Goal: Complete application form

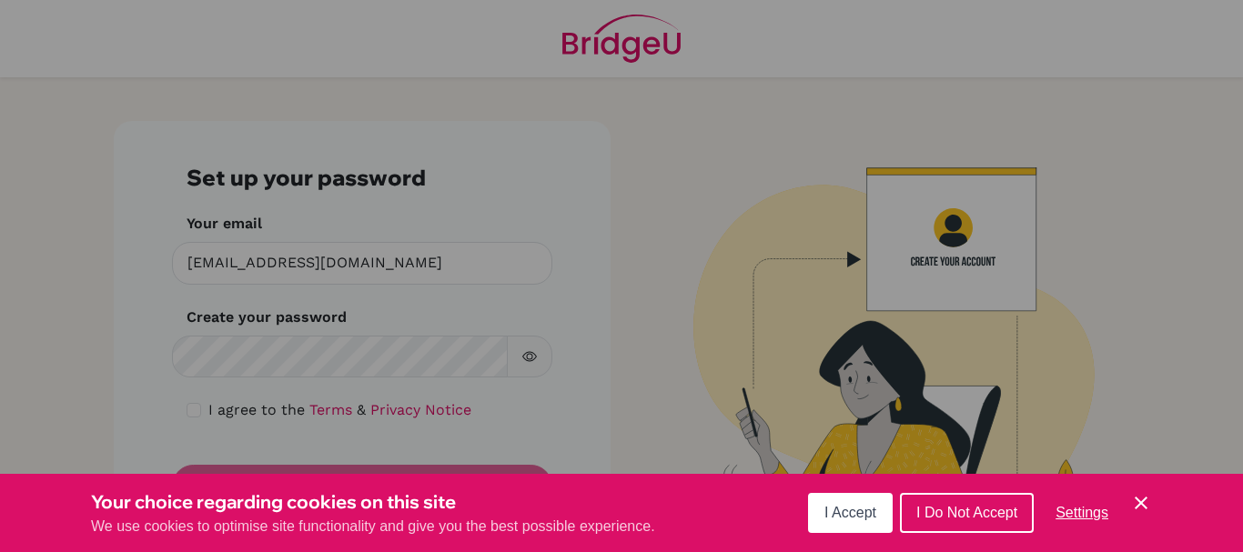
click at [263, 364] on div "Cookie Preferences" at bounding box center [621, 276] width 1243 height 552
click at [521, 354] on div "Cookie Preferences" at bounding box center [621, 276] width 1243 height 552
click at [843, 510] on span "I Accept" at bounding box center [850, 512] width 52 height 15
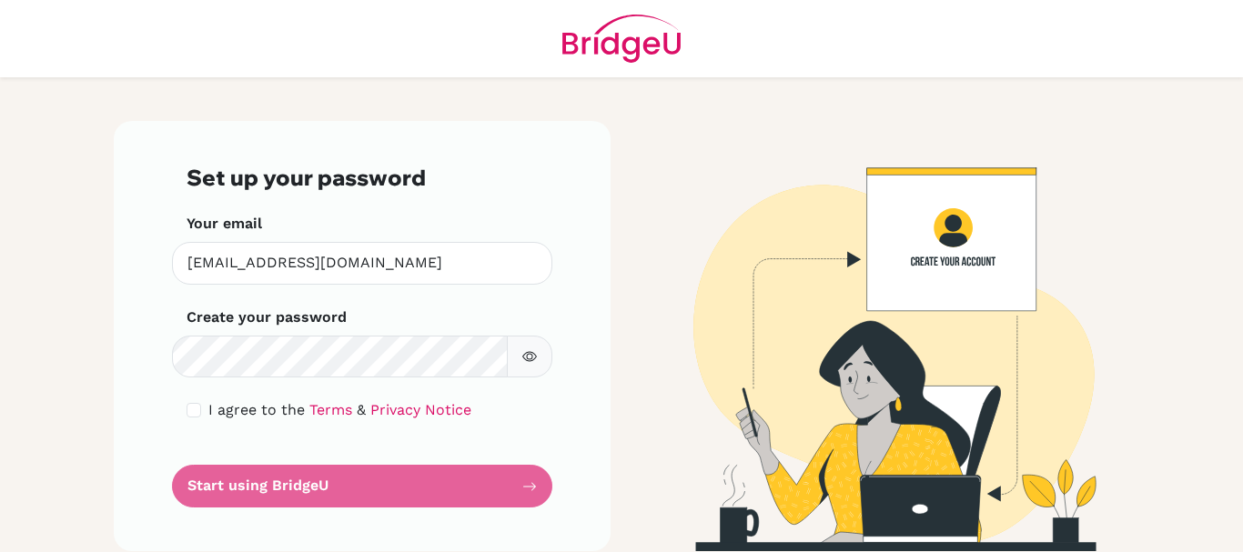
click at [341, 489] on form "Set up your password Your email jwilson@thschool.edu.vn Invalid email Create yo…" at bounding box center [361, 336] width 351 height 343
click at [527, 488] on form "Set up your password Your email jwilson@thschool.edu.vn Invalid email Create yo…" at bounding box center [361, 336] width 351 height 343
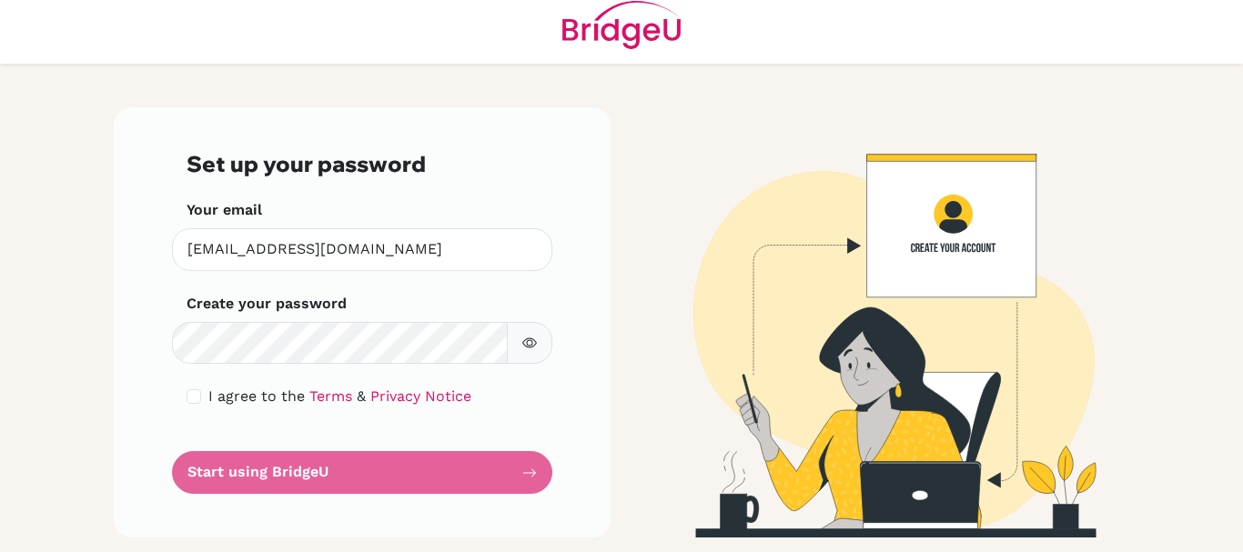
click at [267, 475] on form "Set up your password Your email jwilson@thschool.edu.vn Invalid email Create yo…" at bounding box center [361, 322] width 351 height 343
click at [526, 473] on form "Set up your password Your email jwilson@thschool.edu.vn Invalid email Create yo…" at bounding box center [361, 322] width 351 height 343
click at [276, 474] on form "Set up your password Your email jwilson@thschool.edu.vn Invalid email Create yo…" at bounding box center [361, 322] width 351 height 343
click at [234, 471] on form "Set up your password Your email jwilson@thschool.edu.vn Invalid email Create yo…" at bounding box center [361, 322] width 351 height 343
click at [523, 475] on form "Set up your password Your email jwilson@thschool.edu.vn Invalid email Create yo…" at bounding box center [361, 322] width 351 height 343
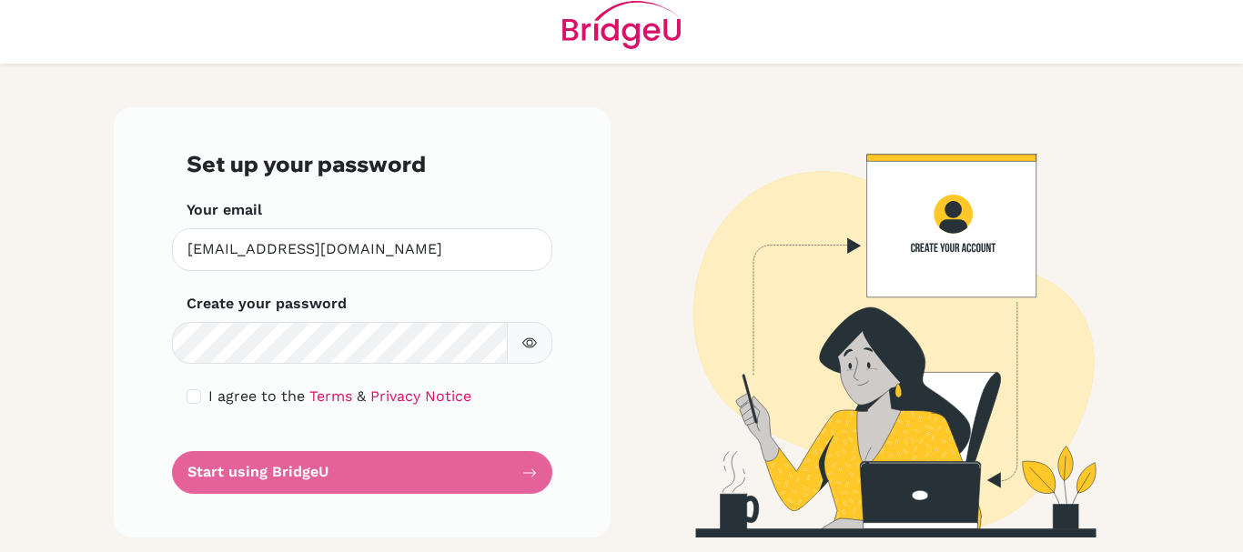
click at [517, 335] on button "button" at bounding box center [529, 343] width 45 height 43
click at [186, 395] on input "checkbox" at bounding box center [193, 396] width 15 height 15
checkbox input "true"
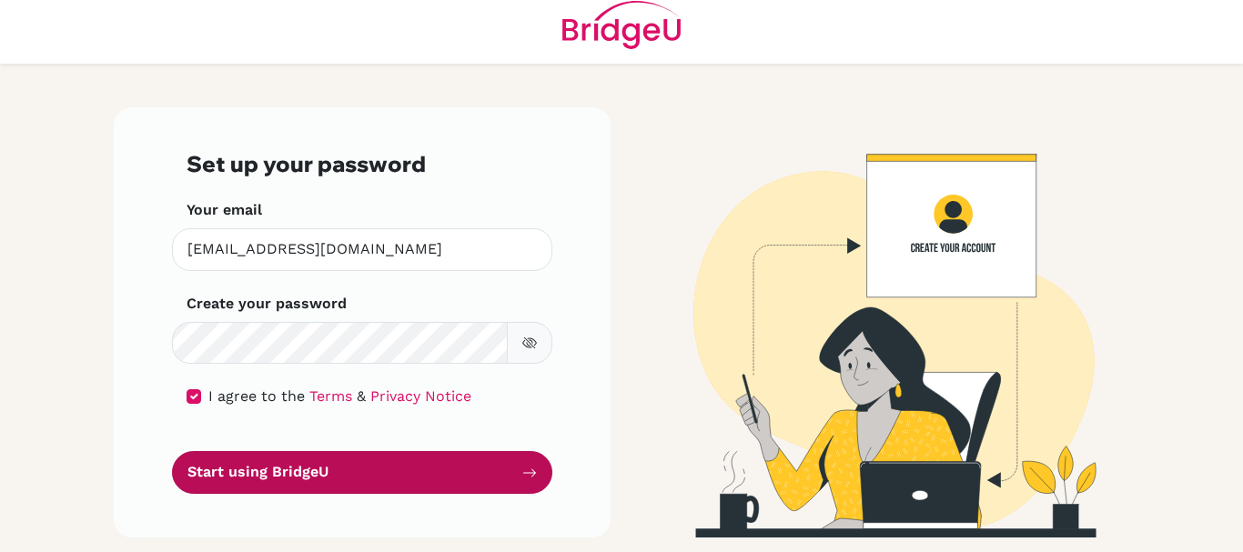
click at [362, 486] on button "Start using BridgeU" at bounding box center [362, 472] width 380 height 43
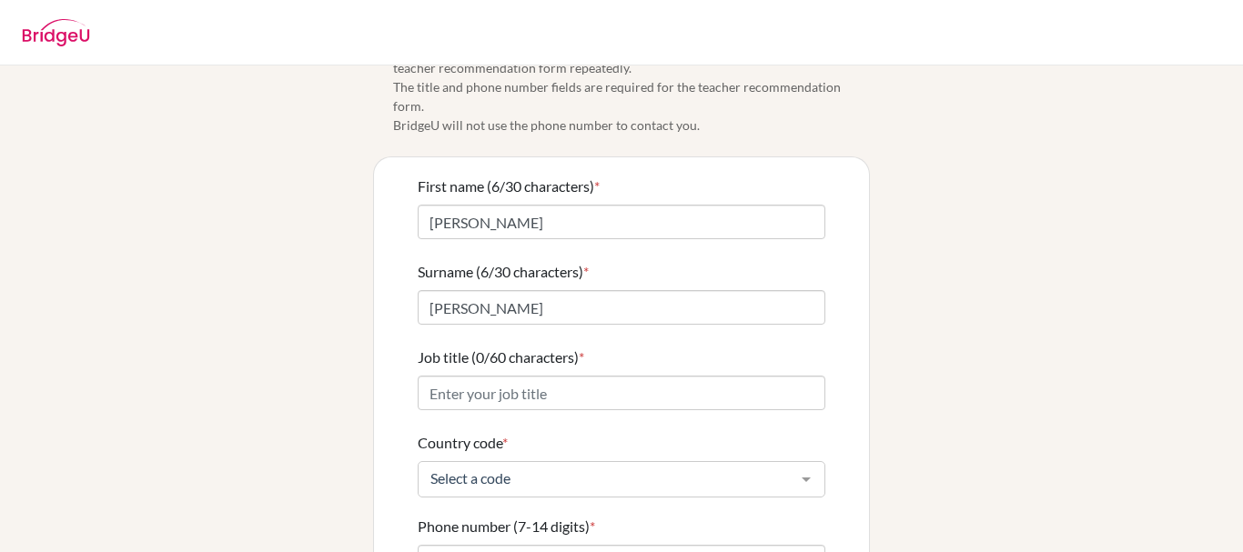
scroll to position [91, 0]
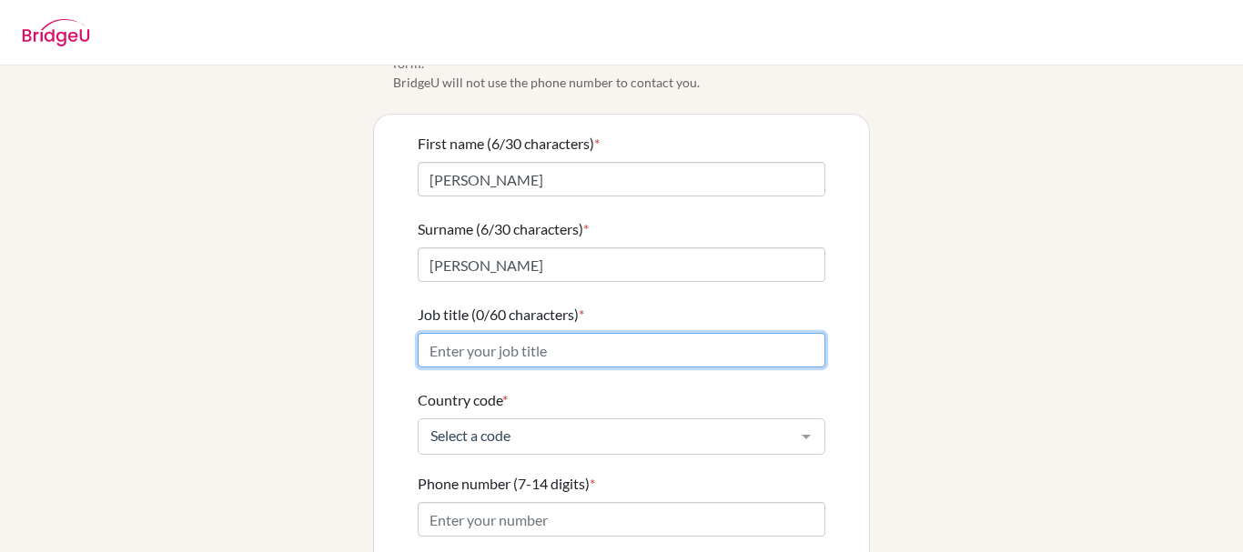
click at [572, 340] on input "Job title (0/60 characters) *" at bounding box center [622, 350] width 408 height 35
type input "Global Perspectives Teacher"
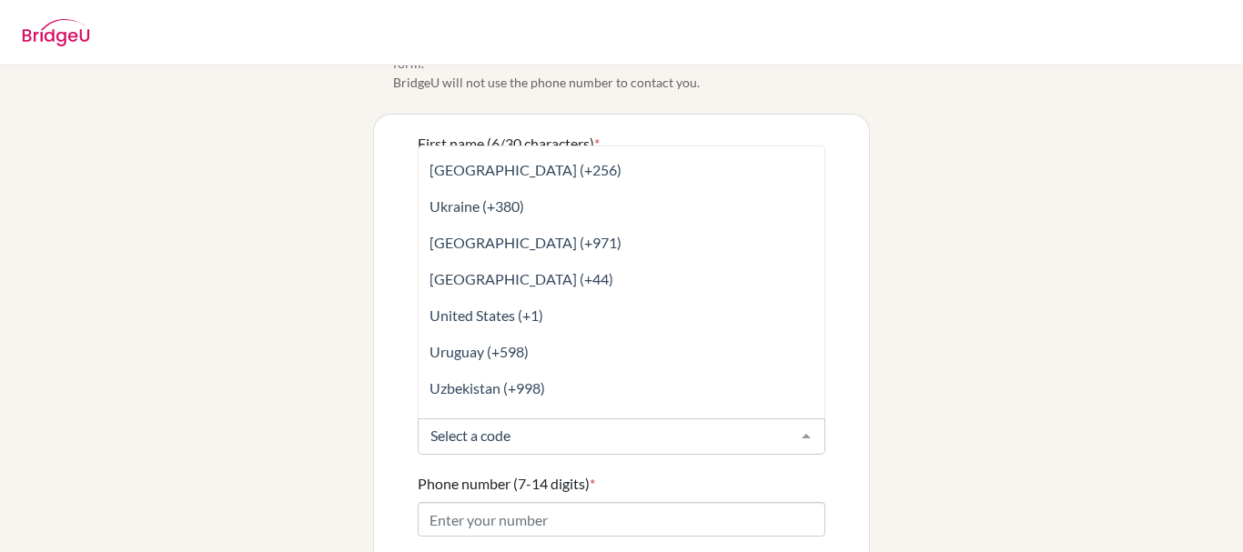
scroll to position [8503, 0]
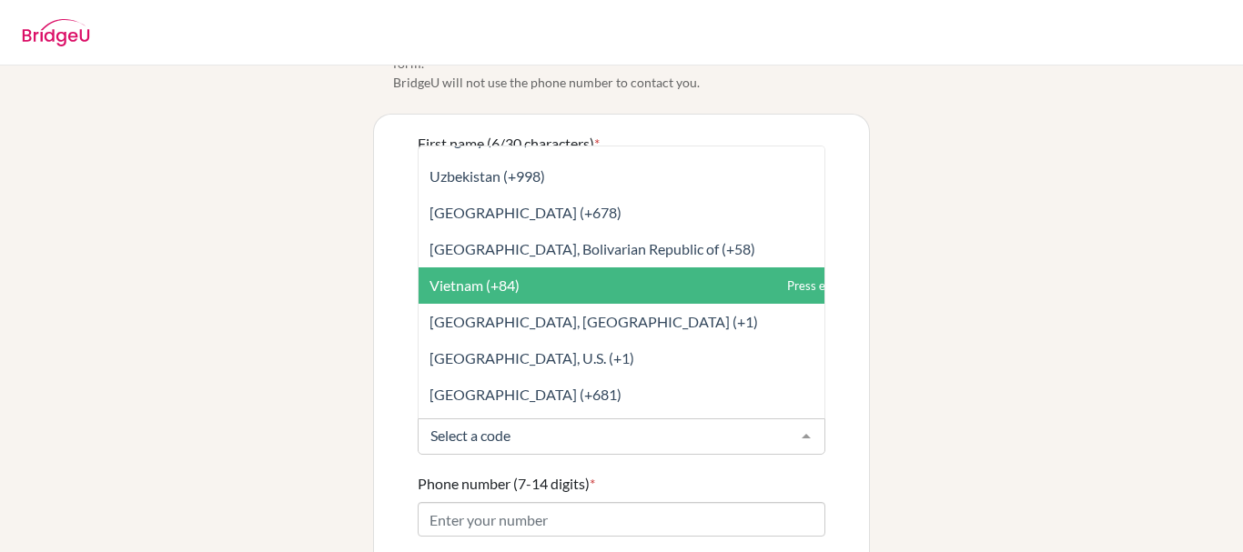
click at [556, 267] on span "Vietnam (+84)" at bounding box center [661, 285] width 487 height 36
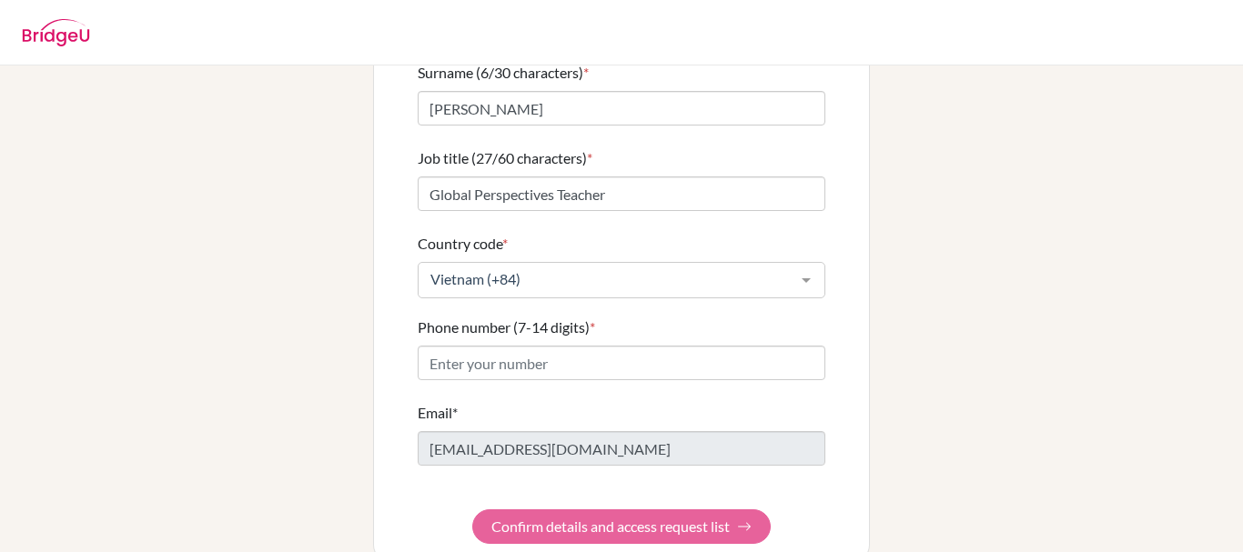
scroll to position [261, 0]
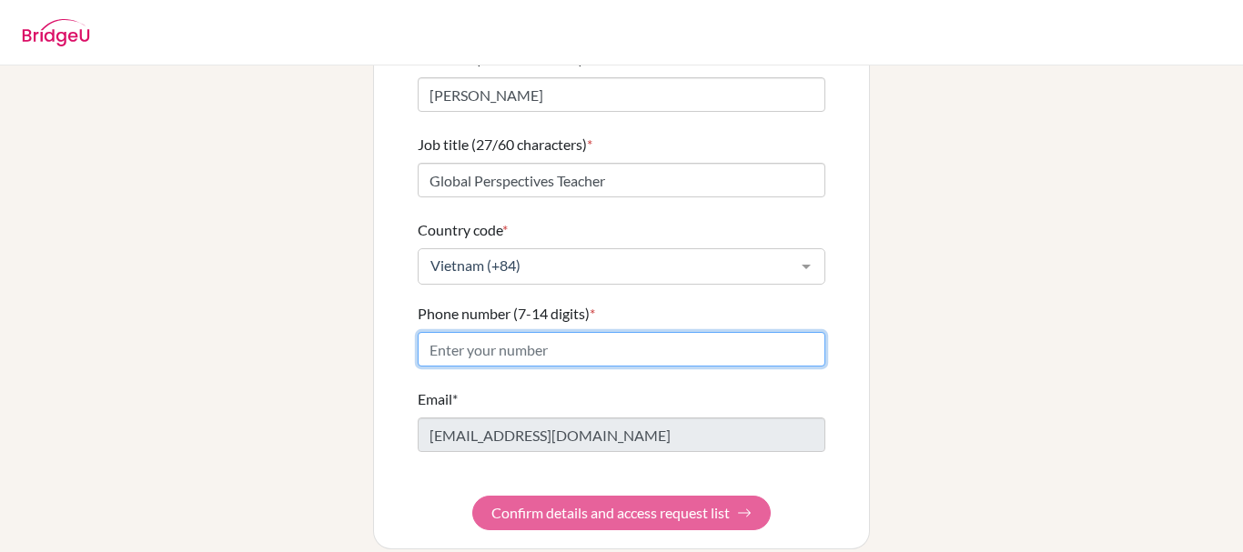
click at [569, 342] on input "Phone number (7-14 digits) *" at bounding box center [622, 349] width 408 height 35
type input "0934462537"
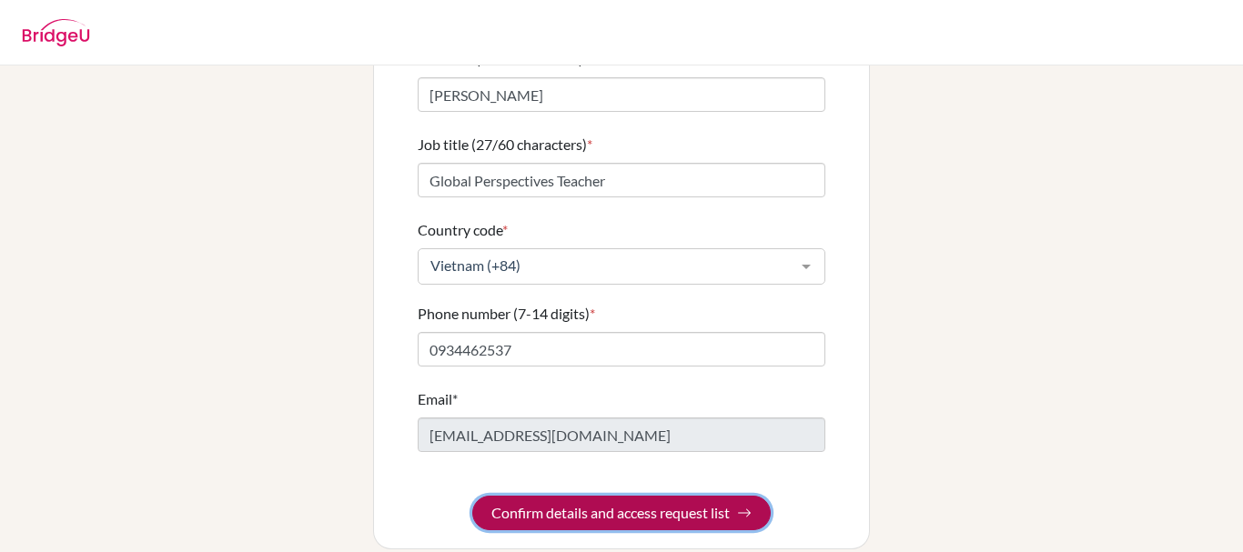
click at [624, 501] on button "Confirm details and access request list" at bounding box center [621, 513] width 298 height 35
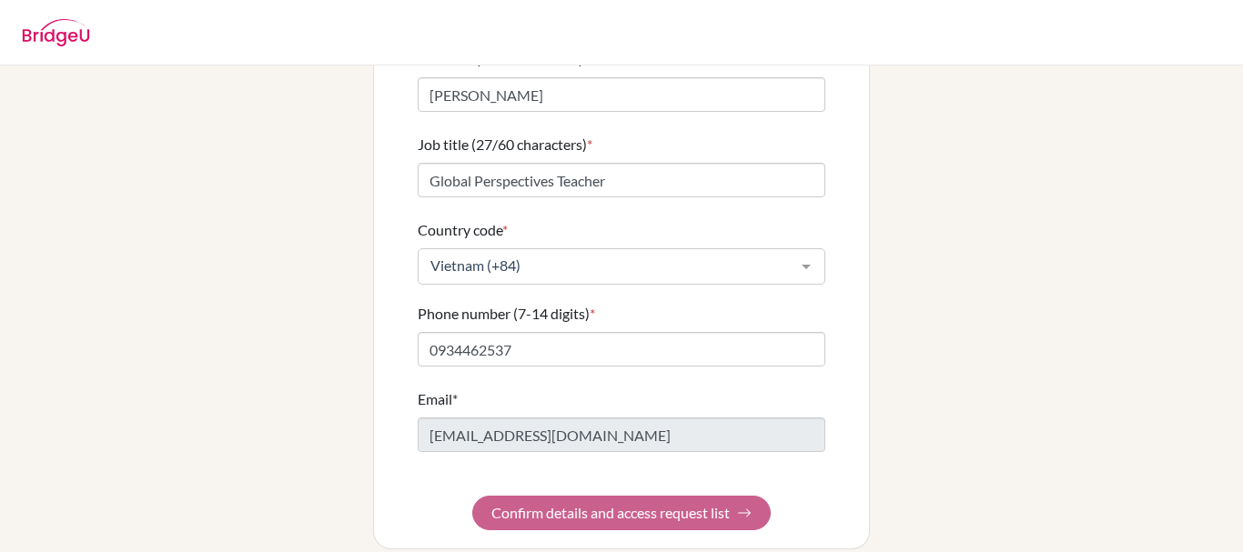
scroll to position [0, 0]
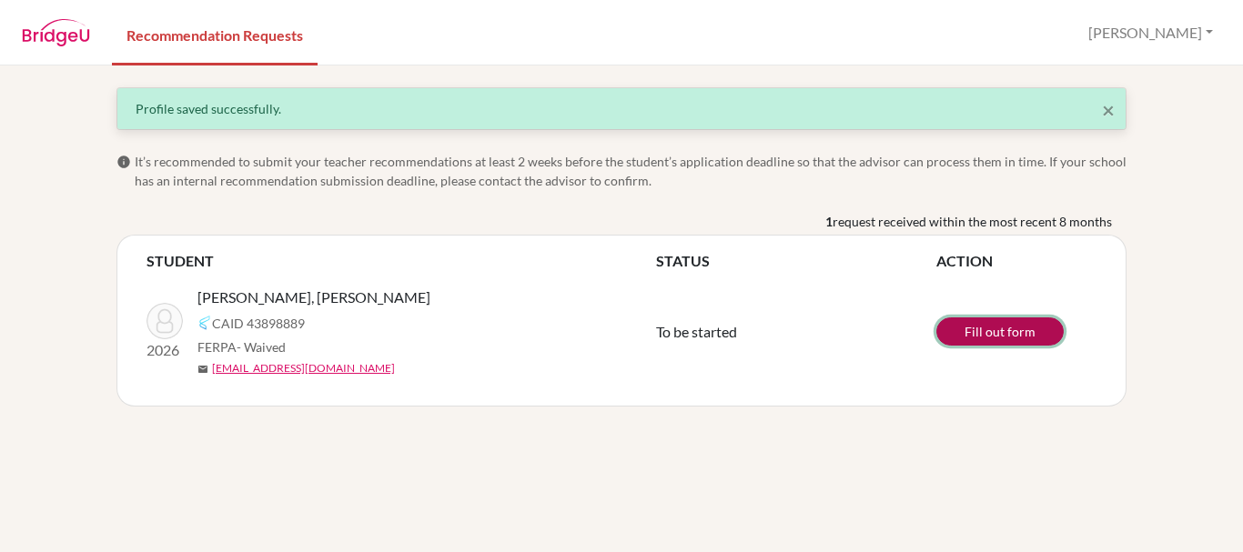
click at [998, 334] on link "Fill out form" at bounding box center [999, 331] width 127 height 28
